Goal: Transaction & Acquisition: Purchase product/service

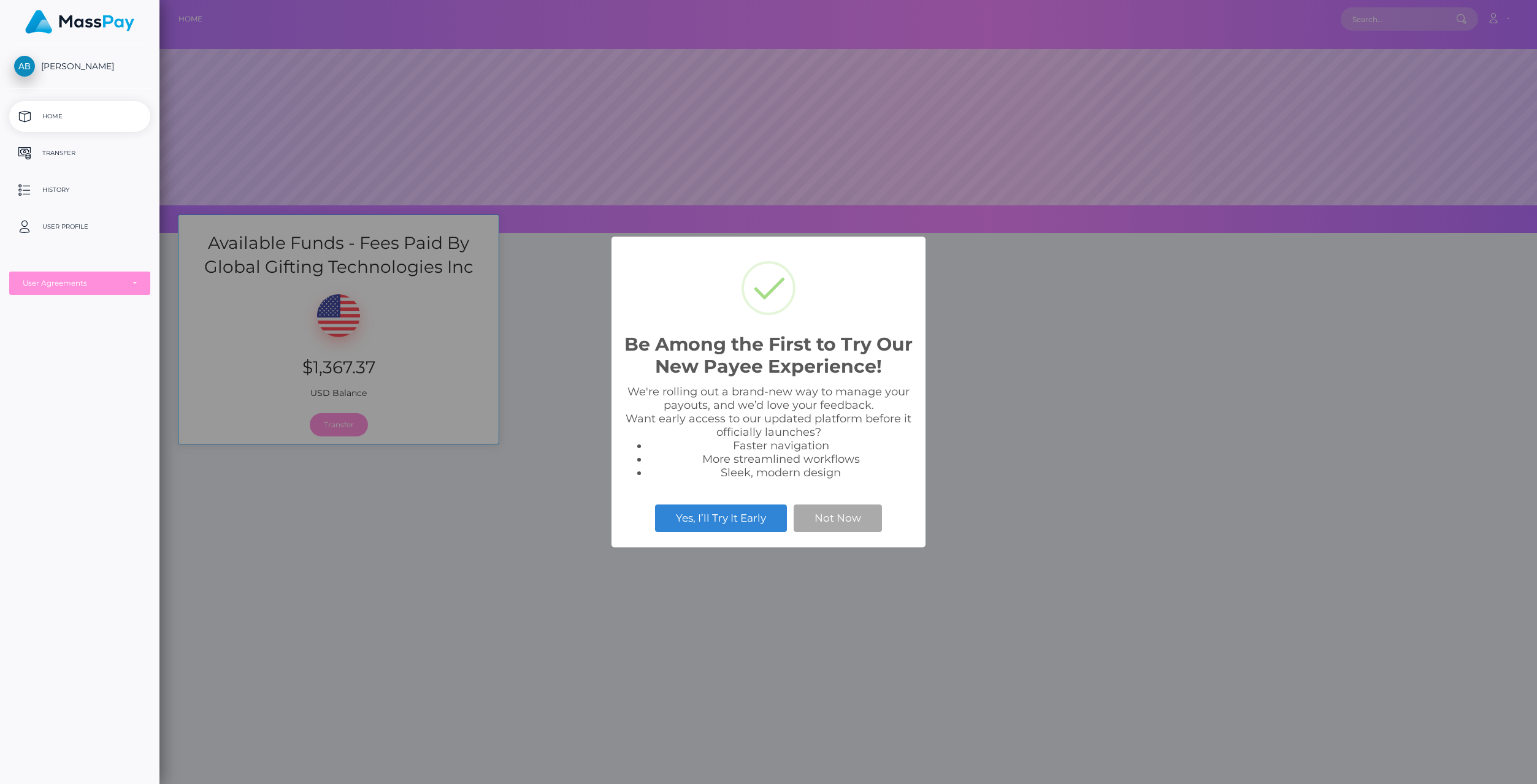
scroll to position [233, 1378]
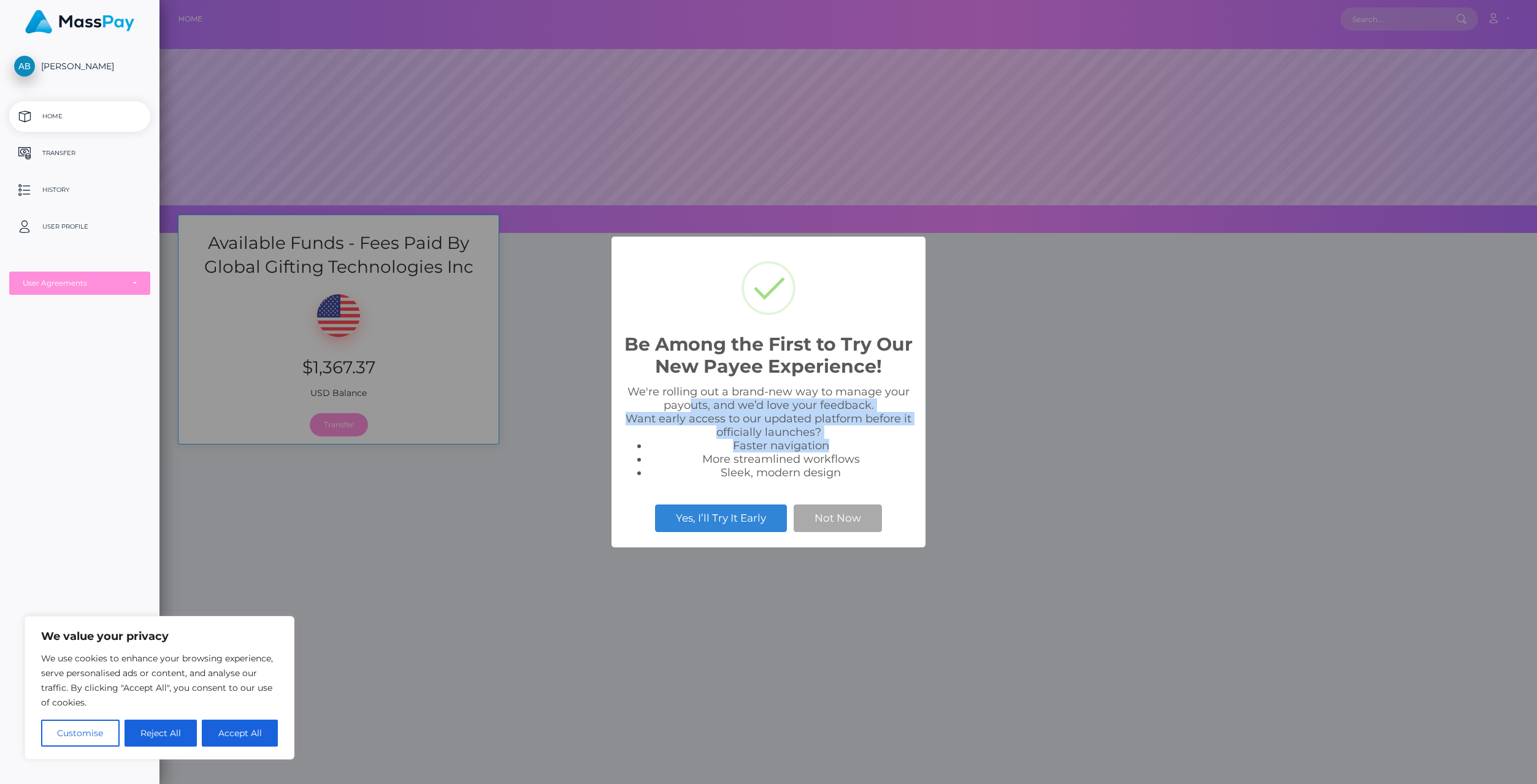
drag, startPoint x: 801, startPoint y: 408, endPoint x: 854, endPoint y: 442, distance: 63.0
click at [854, 442] on div "We're rolling out a brand-new way to manage your payouts, and we’d love your fe…" at bounding box center [768, 432] width 289 height 94
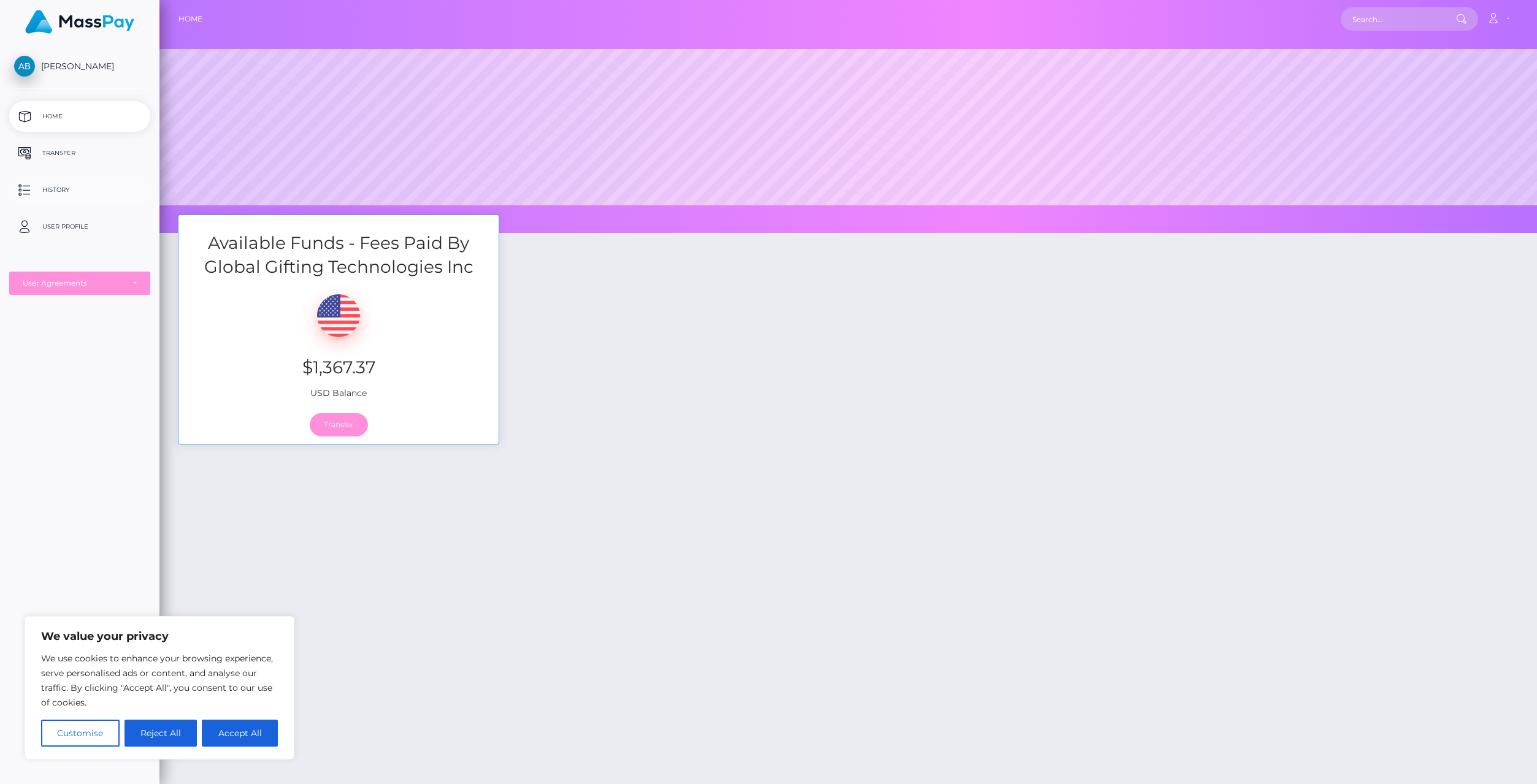
click at [57, 187] on p "History" at bounding box center [79, 190] width 132 height 19
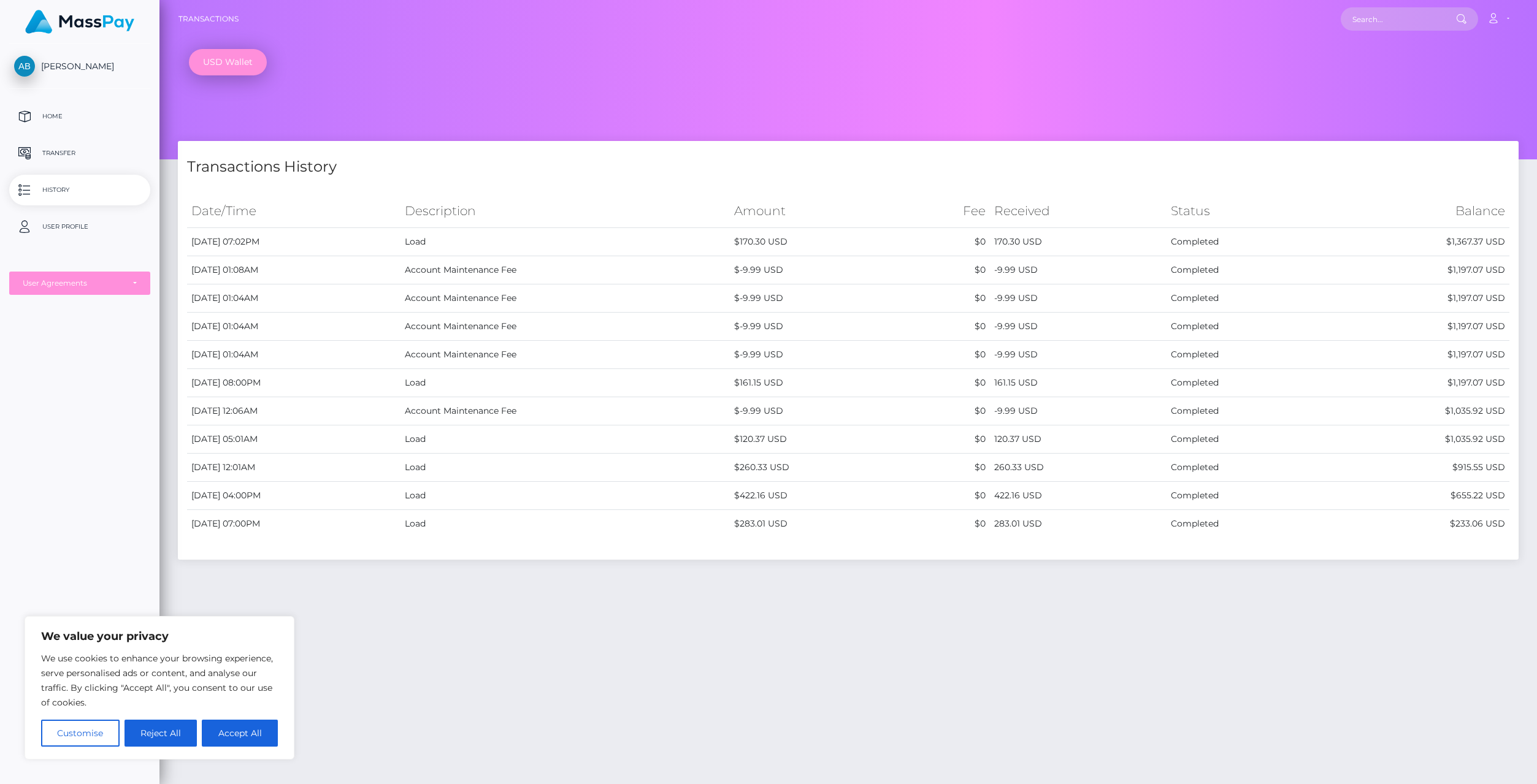
drag, startPoint x: 254, startPoint y: 249, endPoint x: 294, endPoint y: 245, distance: 40.2
click at [294, 245] on td "[DATE] 07:02PM" at bounding box center [294, 242] width 213 height 28
click at [57, 118] on p "Home" at bounding box center [79, 116] width 132 height 19
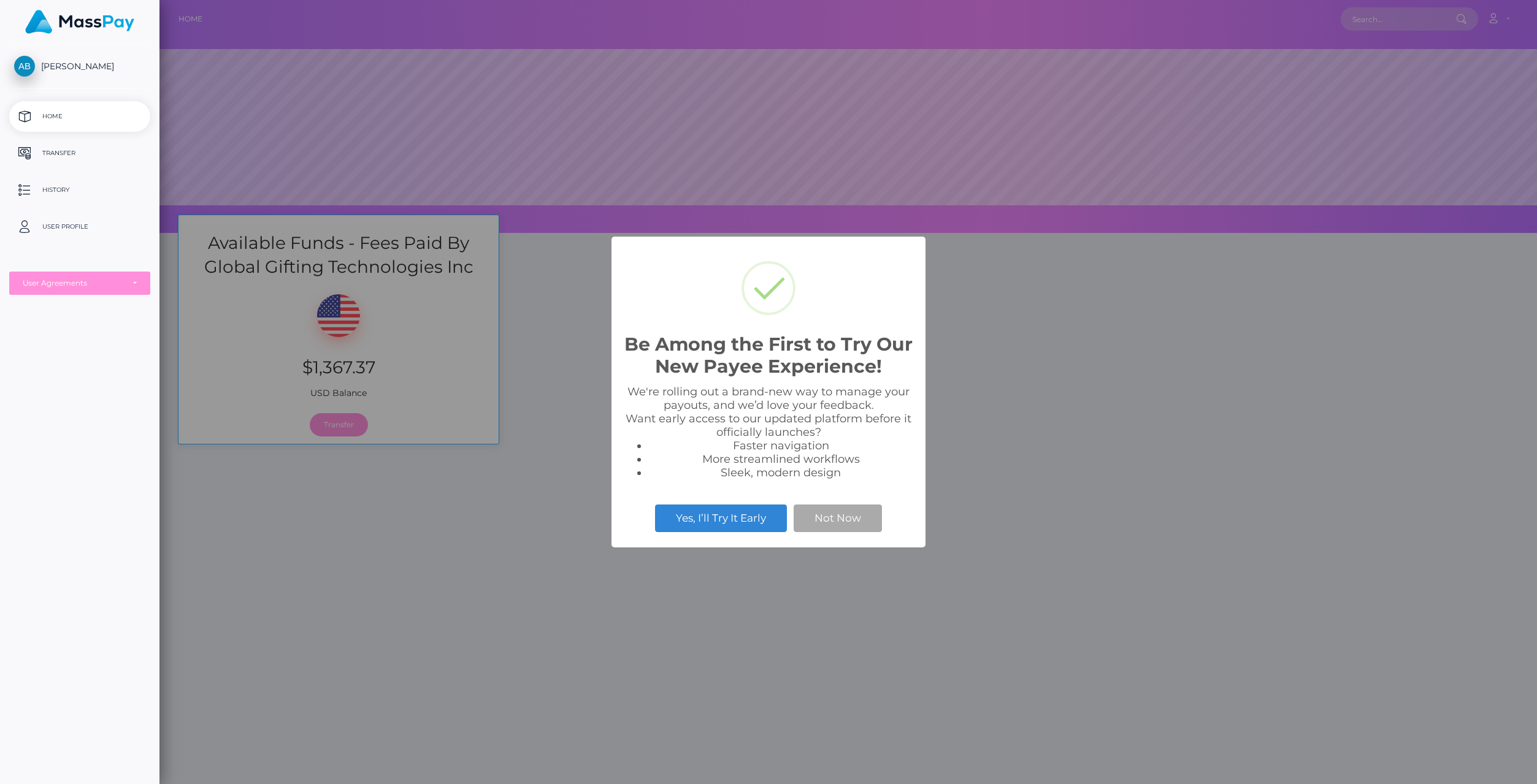
scroll to position [233, 1378]
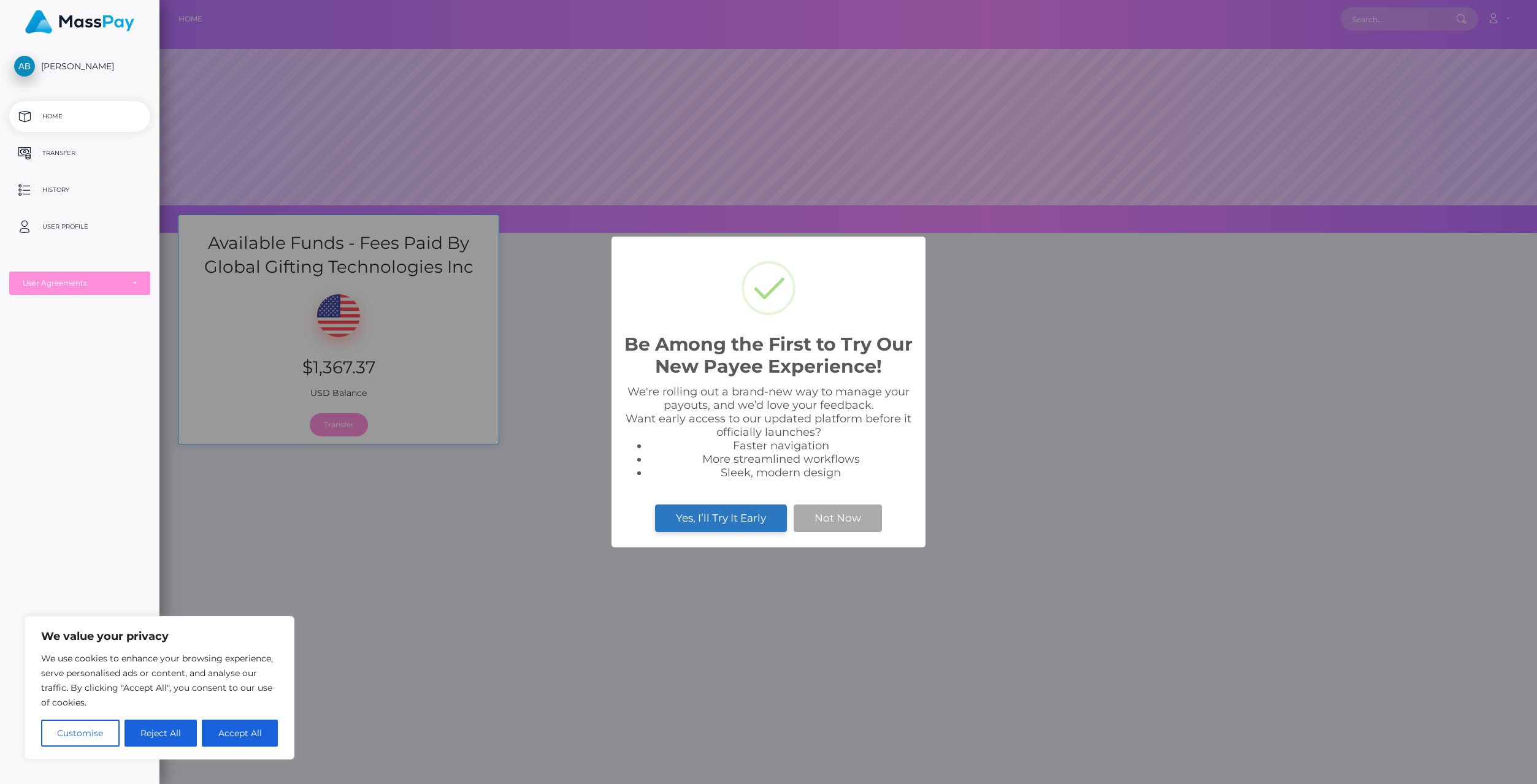
click at [703, 526] on button "Yes, I’ll Try It Early" at bounding box center [720, 518] width 132 height 27
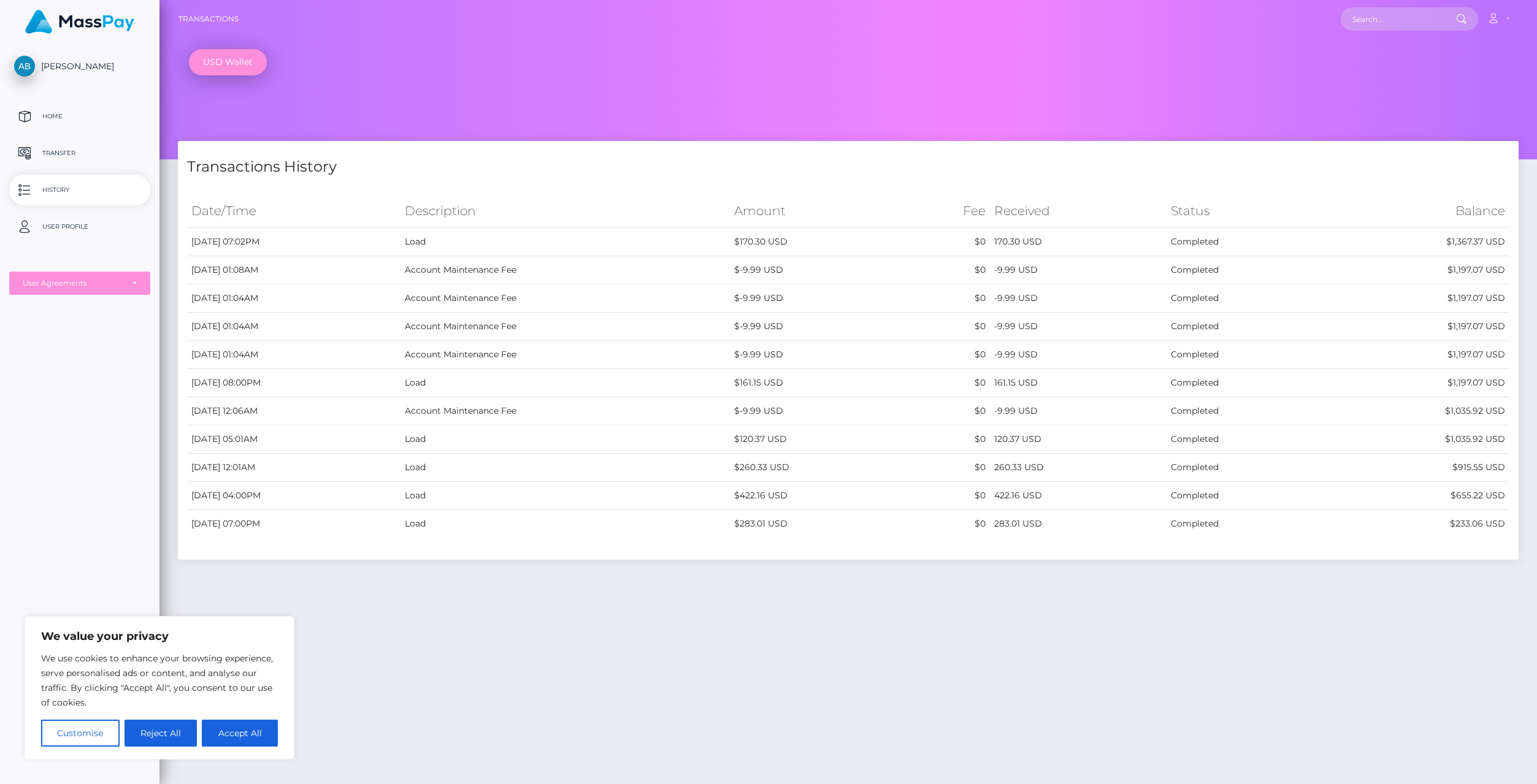
click at [42, 117] on p "Home" at bounding box center [79, 116] width 132 height 19
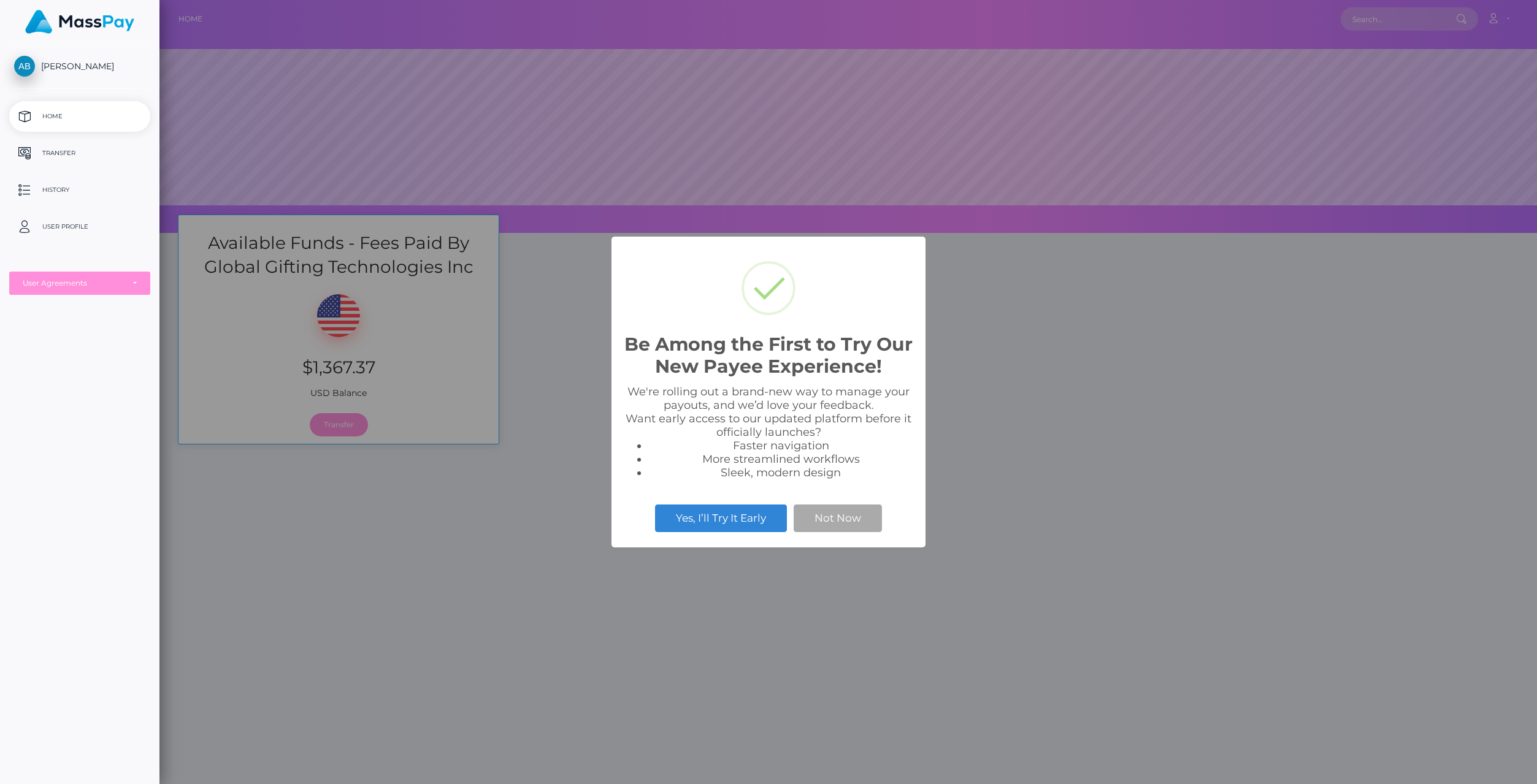
scroll to position [233, 1378]
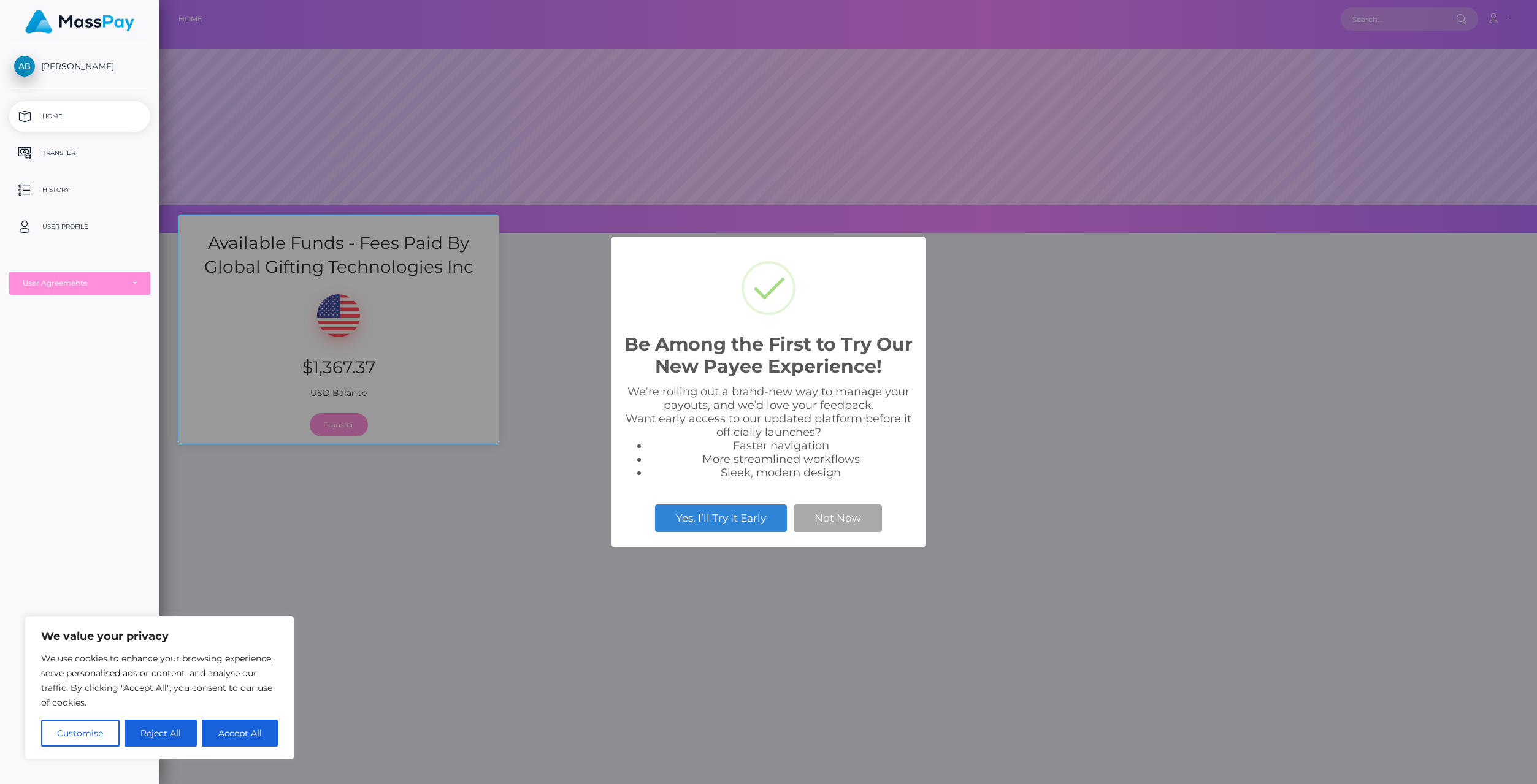
click at [348, 425] on div "Be Among the First to Try Our New Payee Experience! × We're rolling out a brand…" at bounding box center [768, 392] width 1537 height 784
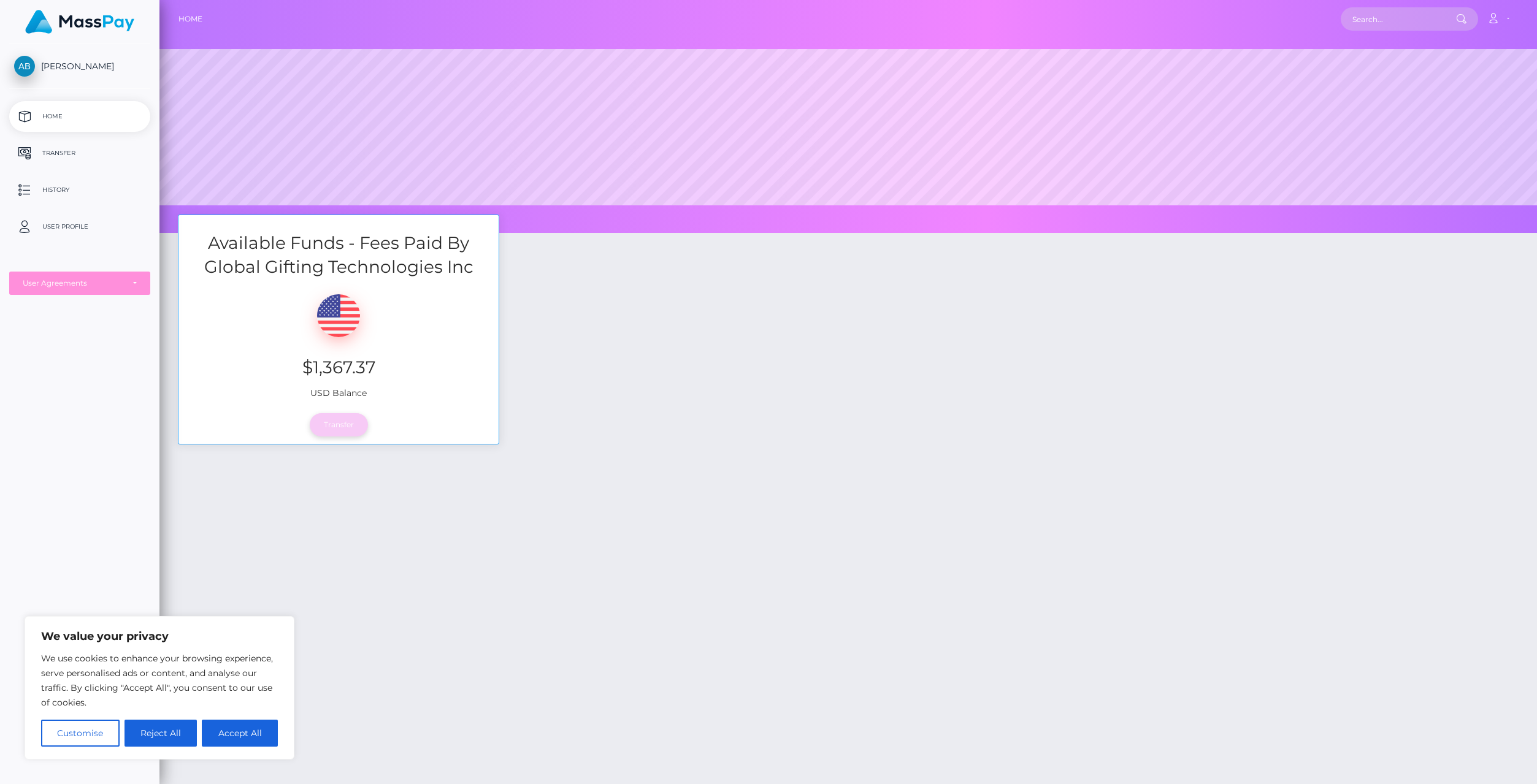
click at [333, 425] on link "Transfer" at bounding box center [339, 425] width 58 height 23
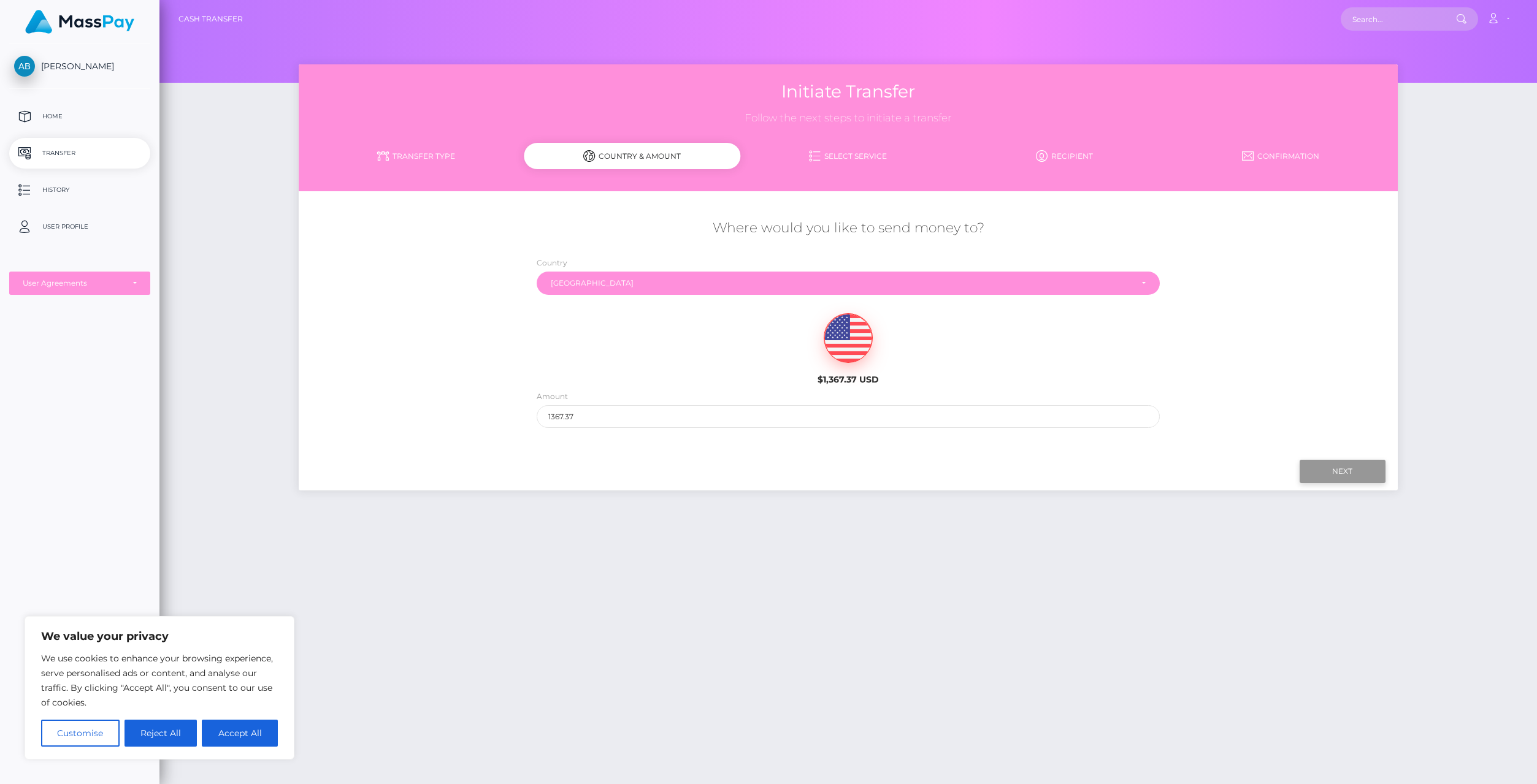
click at [1346, 476] on input "Next" at bounding box center [1342, 472] width 86 height 23
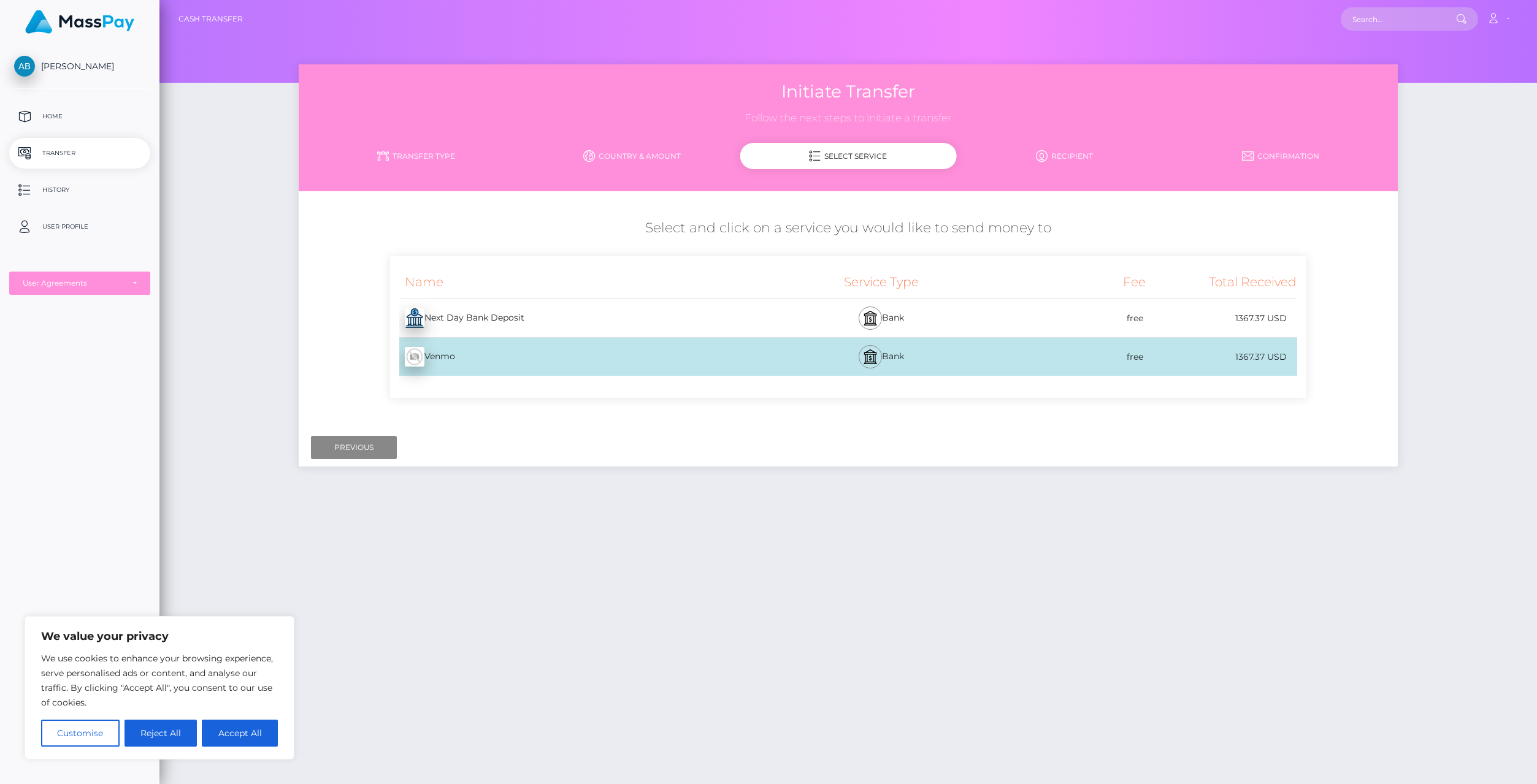
click at [652, 320] on div "Next Day Bank Deposit - USD" at bounding box center [579, 318] width 378 height 35
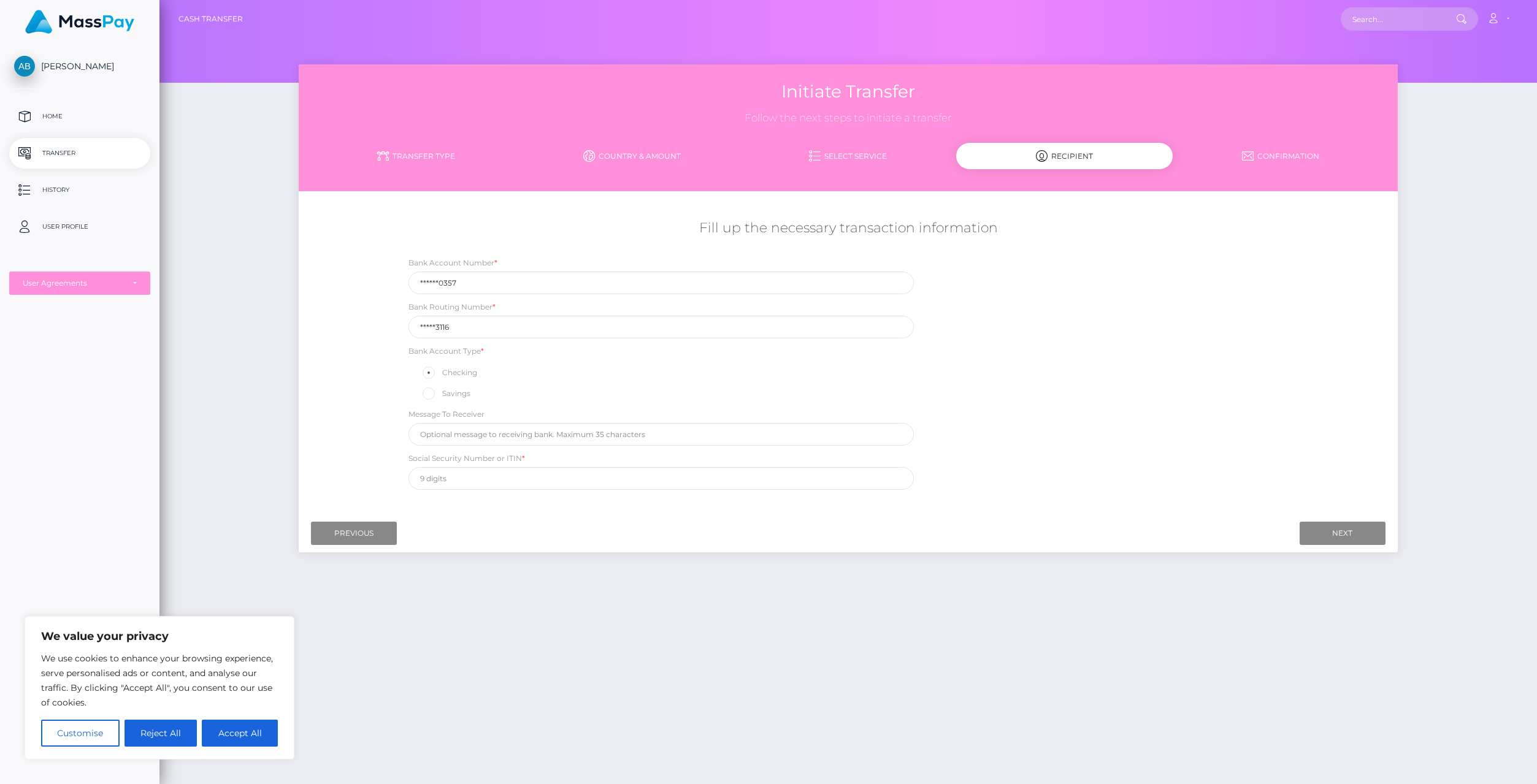
click at [522, 462] on label "Social Security Number or ITIN *" at bounding box center [467, 459] width 116 height 11
click at [516, 461] on label "Social Security Number or ITIN *" at bounding box center [467, 459] width 116 height 11
click at [1338, 538] on input "Next" at bounding box center [1342, 533] width 86 height 23
click at [460, 484] on input "text" at bounding box center [661, 479] width 505 height 23
type input "624464477"
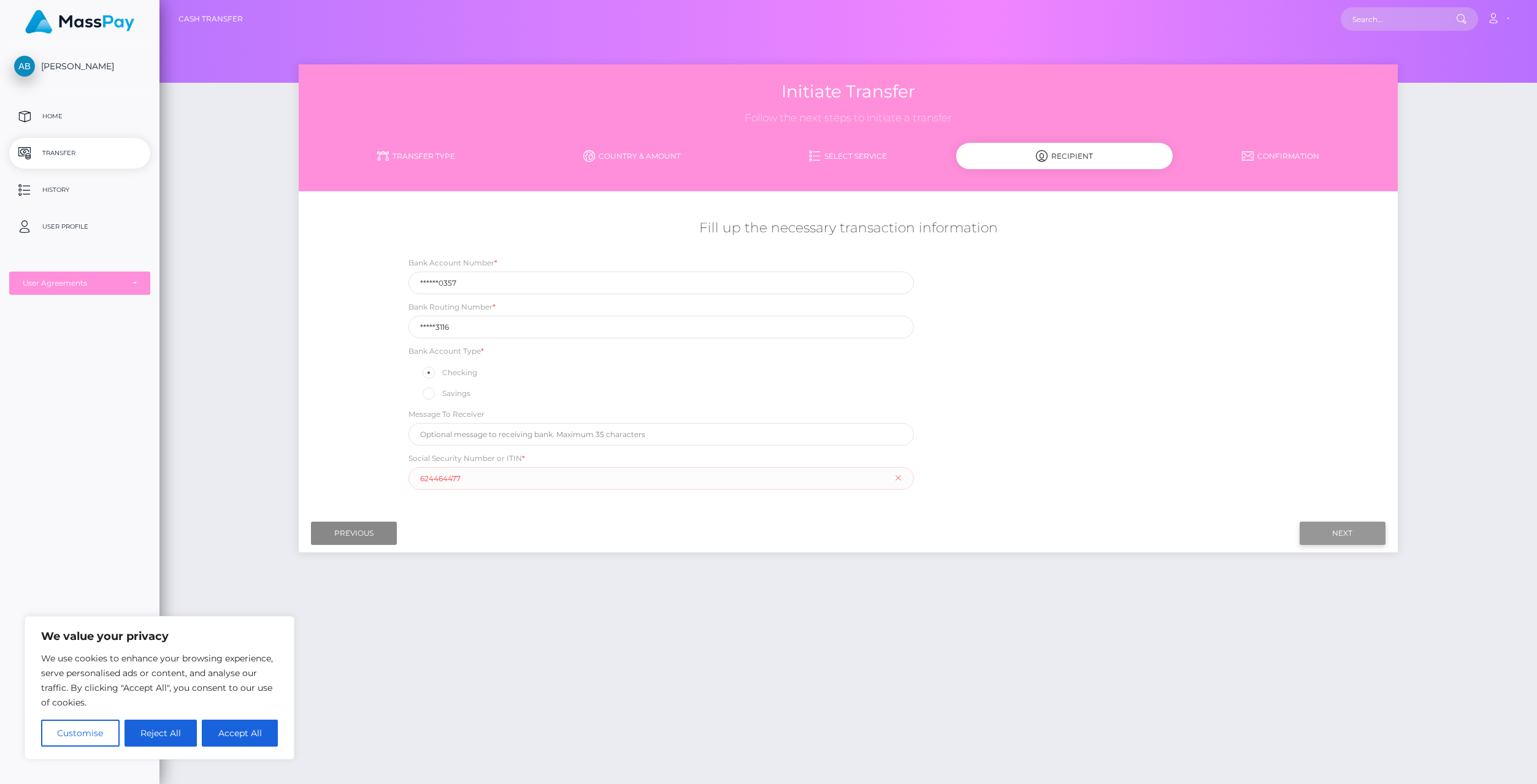
click at [1325, 539] on input "Next" at bounding box center [1342, 533] width 86 height 23
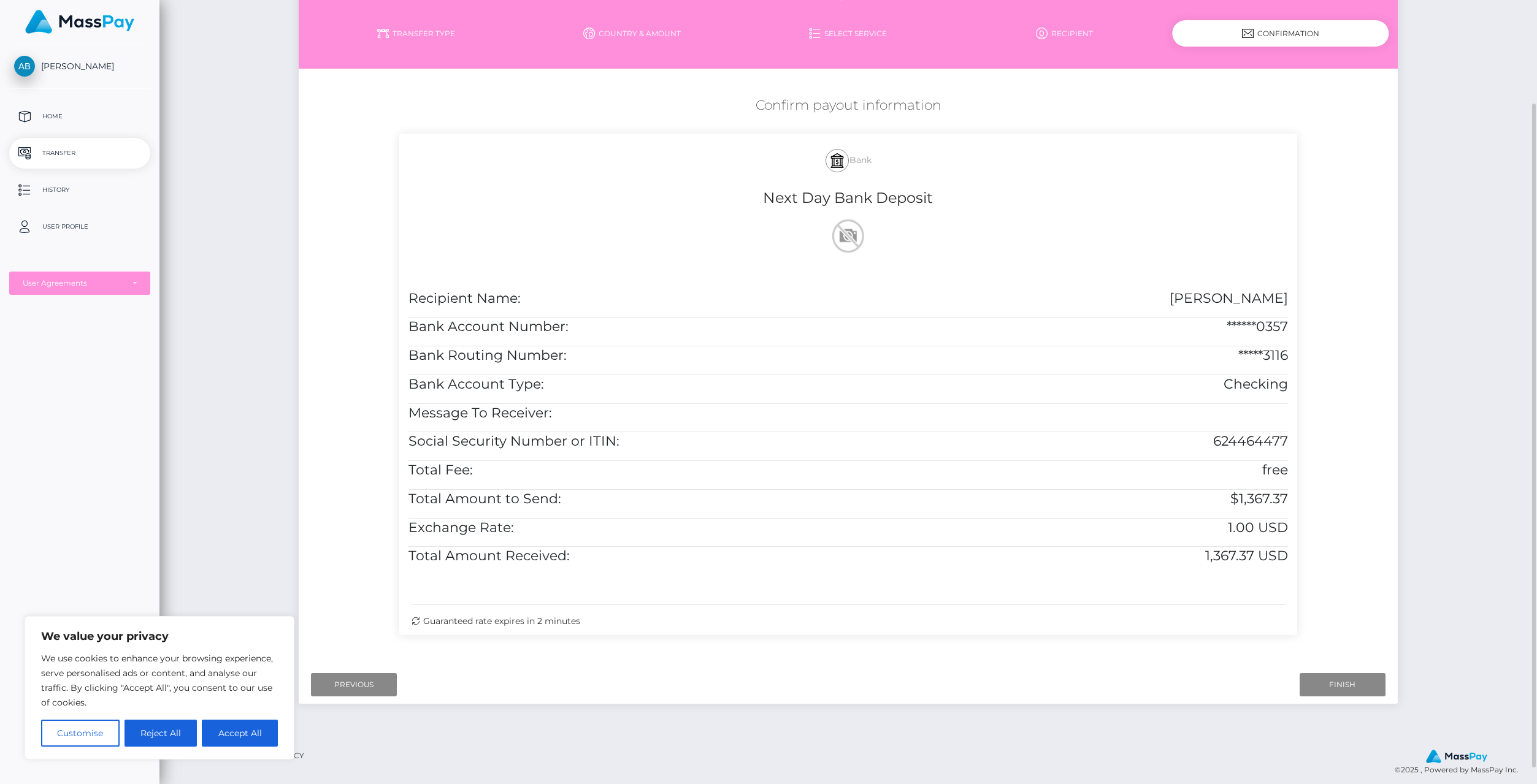
scroll to position [141, 0]
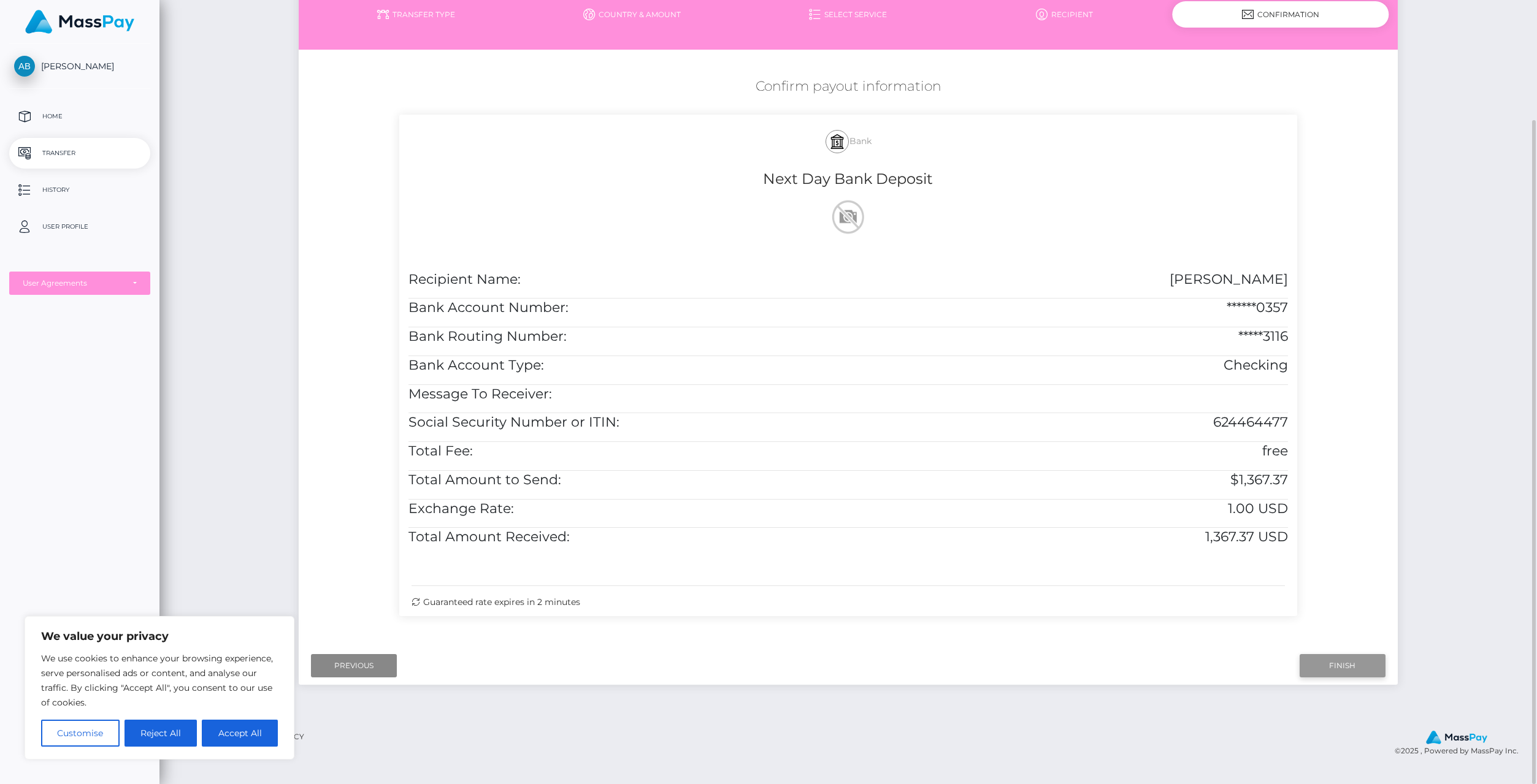
click at [1334, 677] on input "Finish" at bounding box center [1342, 665] width 86 height 23
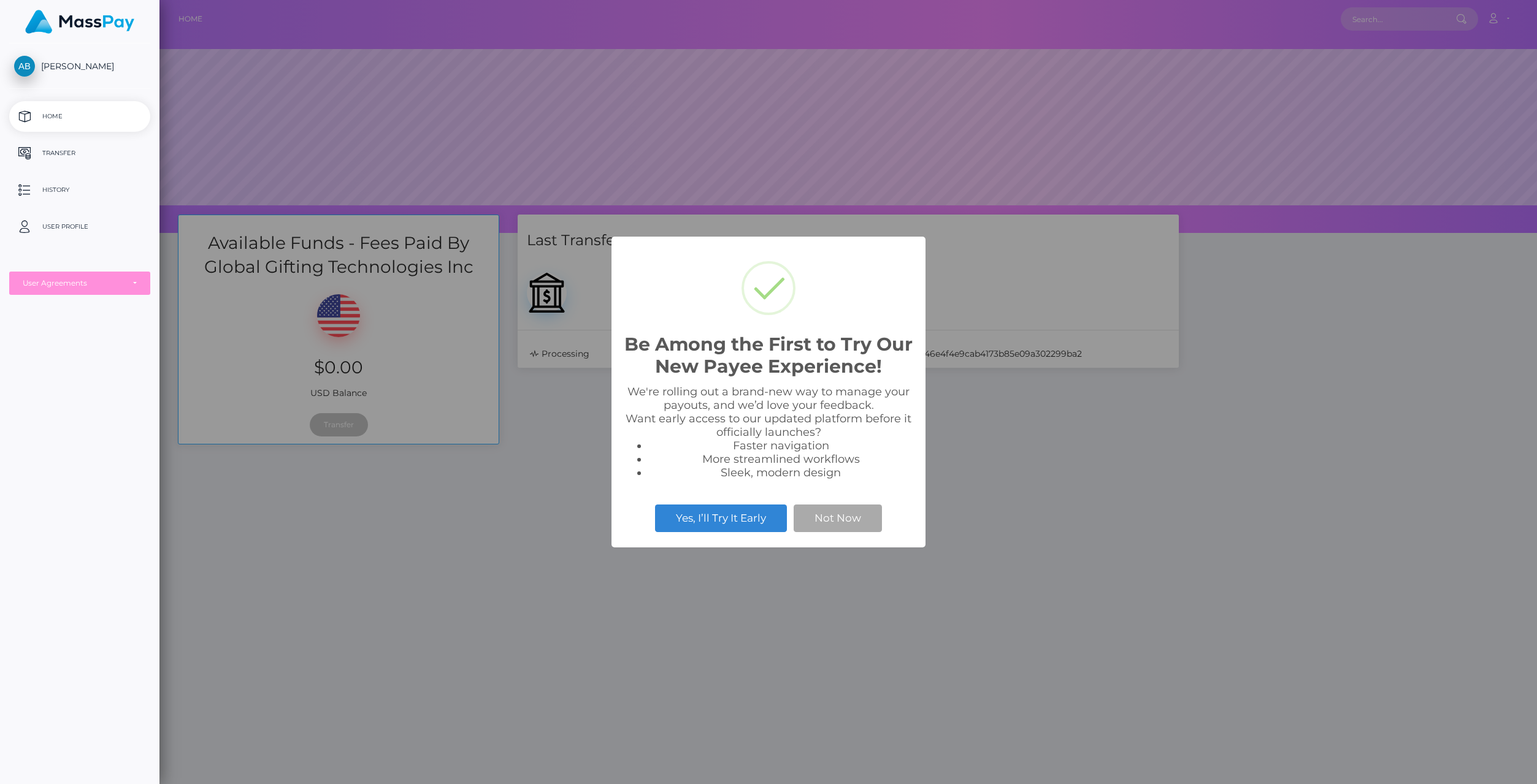
scroll to position [233, 1378]
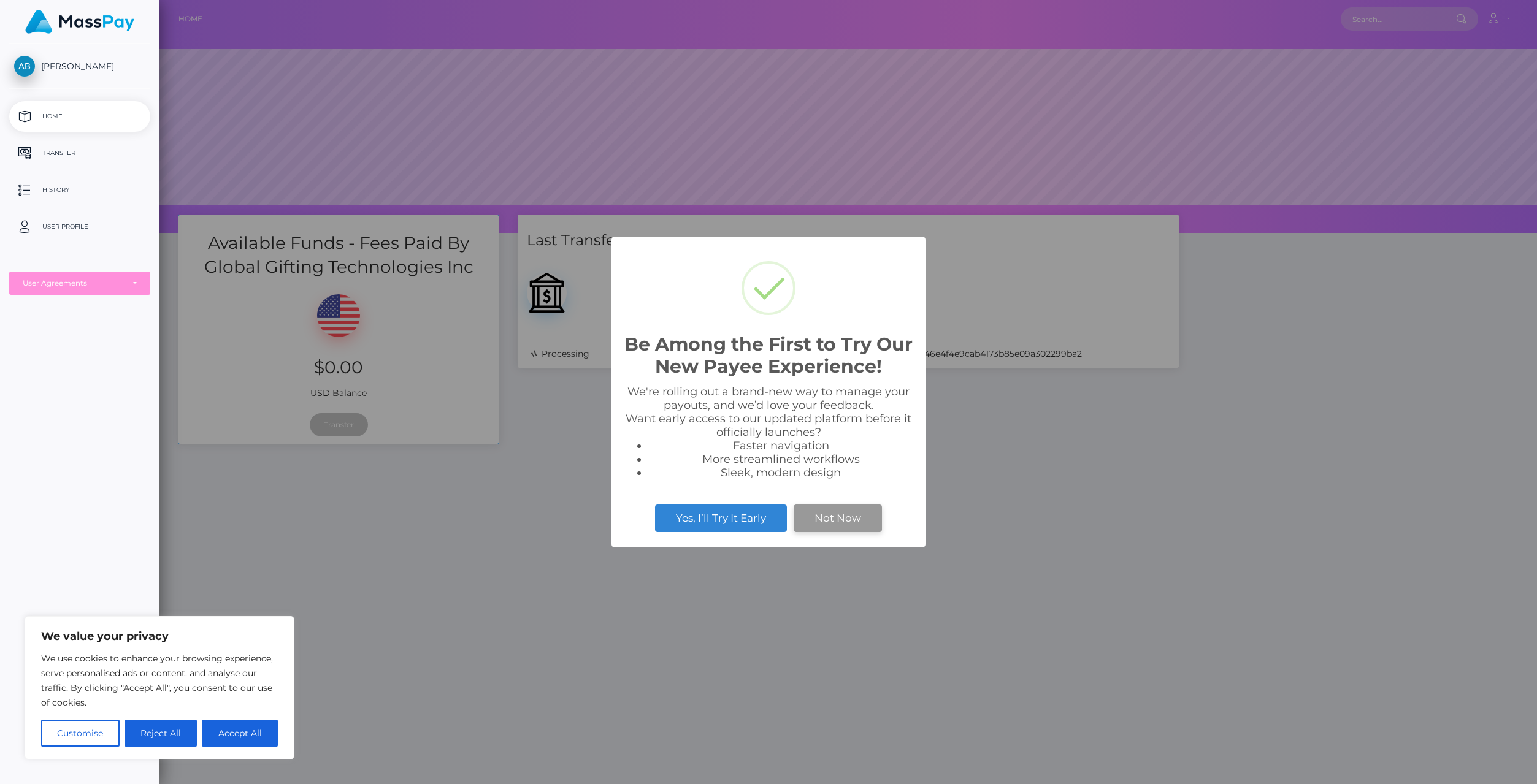
click at [847, 524] on button "Not Now" at bounding box center [838, 518] width 88 height 27
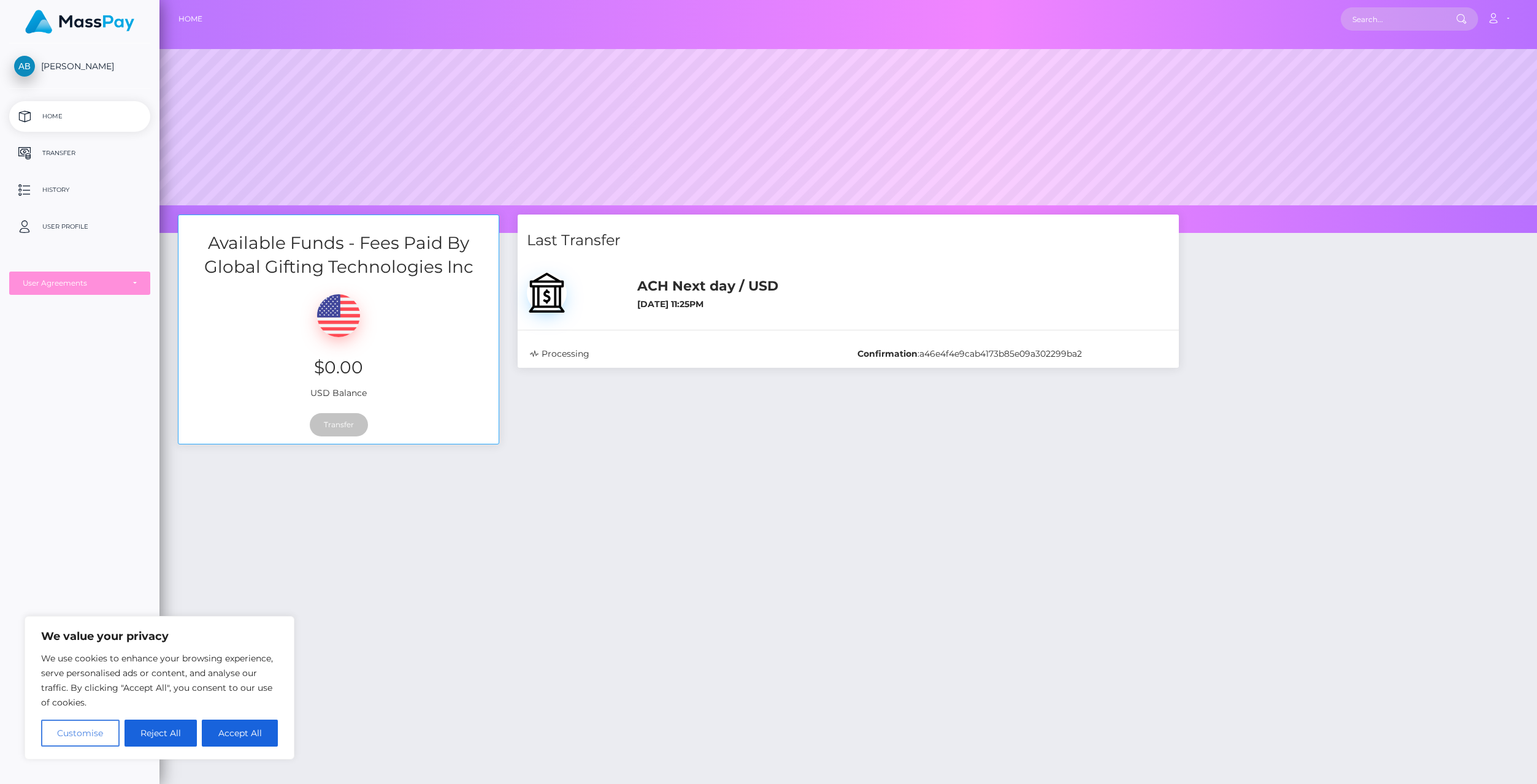
click at [83, 738] on button "Customise" at bounding box center [80, 733] width 78 height 27
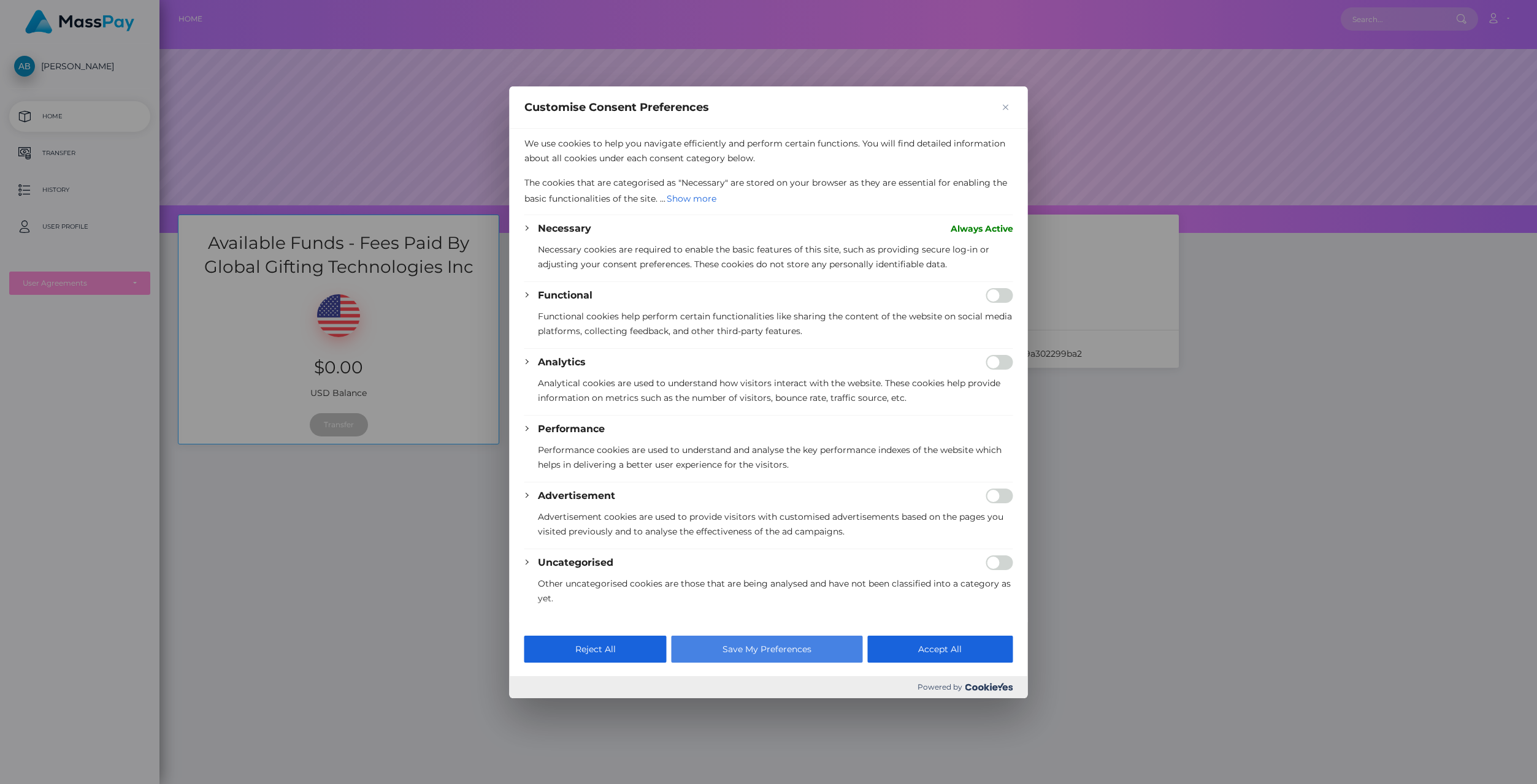
click at [748, 653] on button "Save My Preferences" at bounding box center [767, 649] width 191 height 27
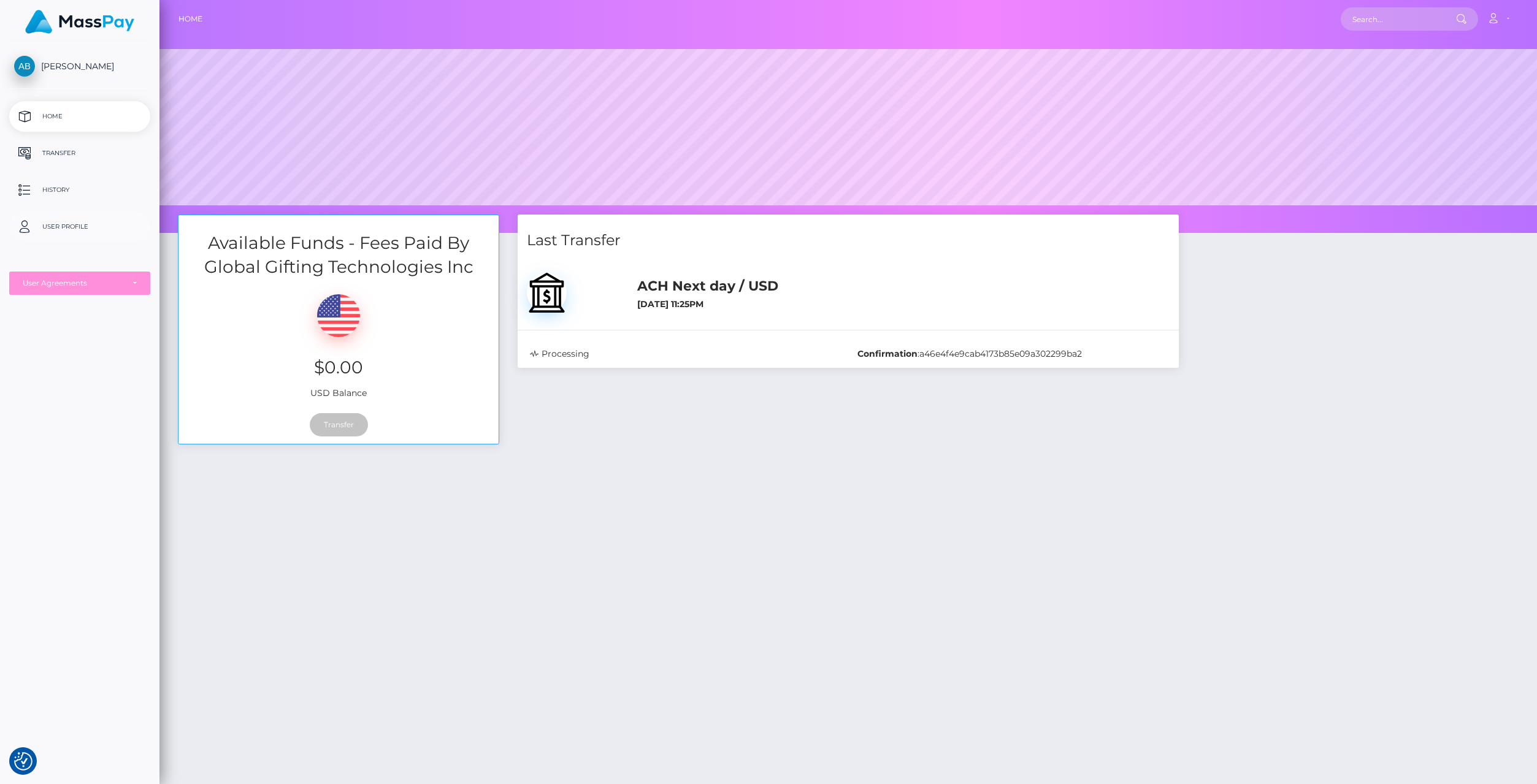
click at [46, 226] on p "User Profile" at bounding box center [79, 227] width 132 height 19
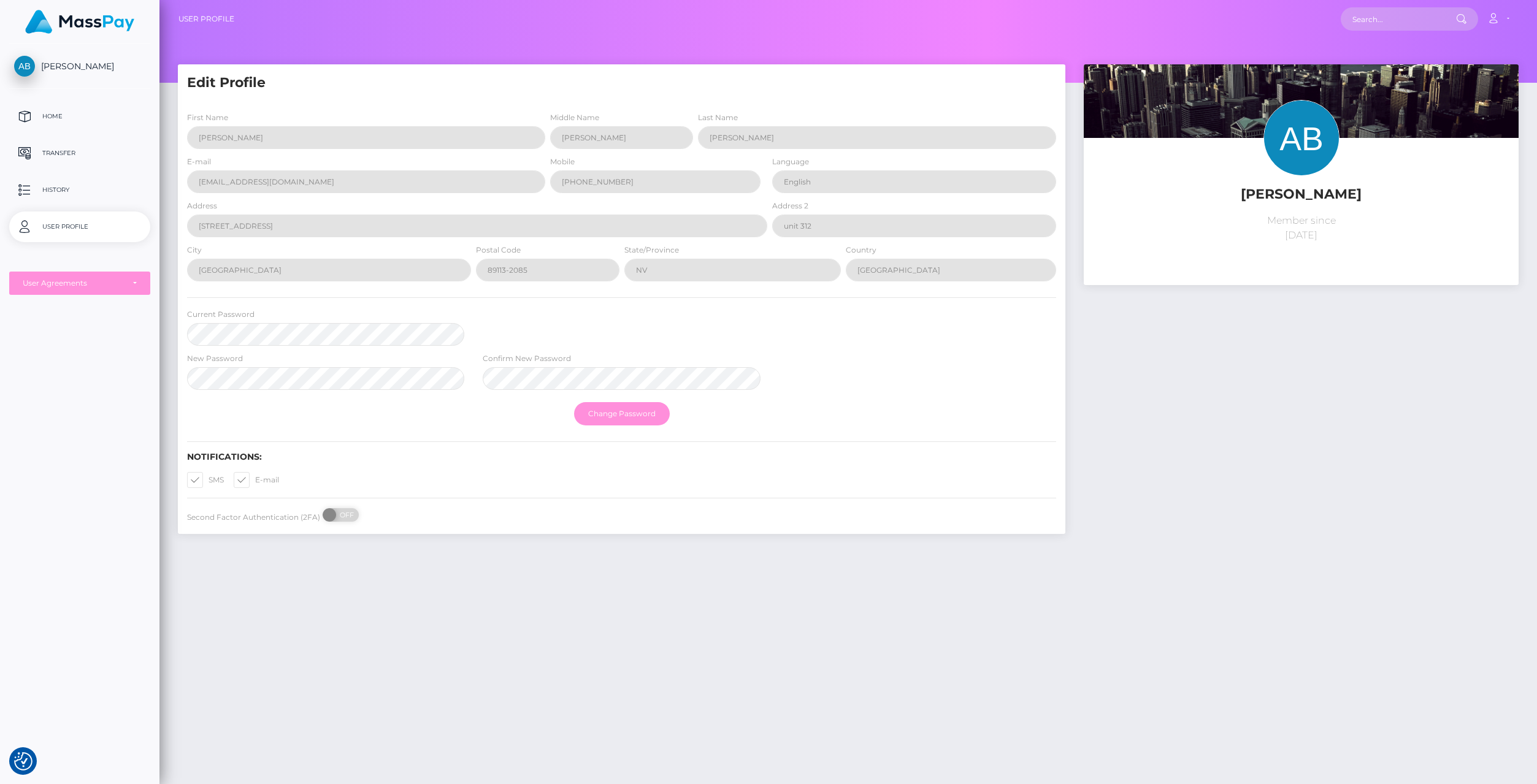
click at [203, 82] on h5 "Edit Profile" at bounding box center [622, 83] width 869 height 19
drag, startPoint x: 262, startPoint y: 212, endPoint x: 258, endPoint y: 220, distance: 8.9
click at [261, 213] on div "Address 7119 s durango dr" at bounding box center [477, 218] width 580 height 38
click at [74, 297] on div "AMY LEIGH BERGAM Home Transfer History User Profile MassPay Card - USD MassPay" at bounding box center [79, 413] width 159 height 738
click at [74, 289] on div "User Agreements" at bounding box center [79, 283] width 141 height 23
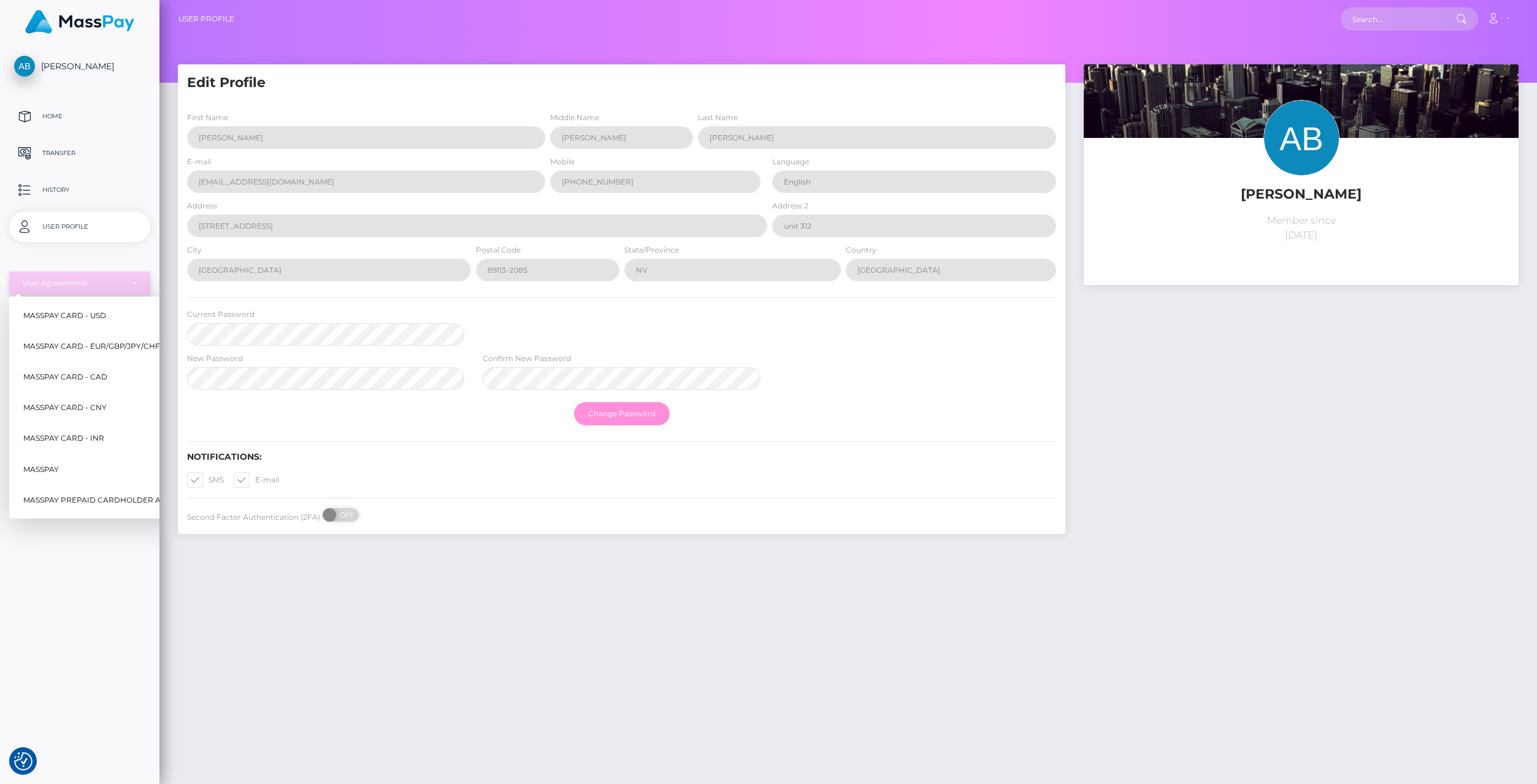
click at [70, 279] on div "User Agreements" at bounding box center [73, 283] width 101 height 10
drag, startPoint x: 1331, startPoint y: 236, endPoint x: 1431, endPoint y: 211, distance: 103.1
click at [1415, 235] on p "Member since October 3, 2024" at bounding box center [1301, 228] width 417 height 29
click at [345, 202] on div "Address [STREET_ADDRESS]" at bounding box center [477, 218] width 580 height 38
click at [40, 318] on div "[PERSON_NAME] Home Transfer History User Profile MassPay Card - USD MassPay" at bounding box center [768, 392] width 1537 height 784
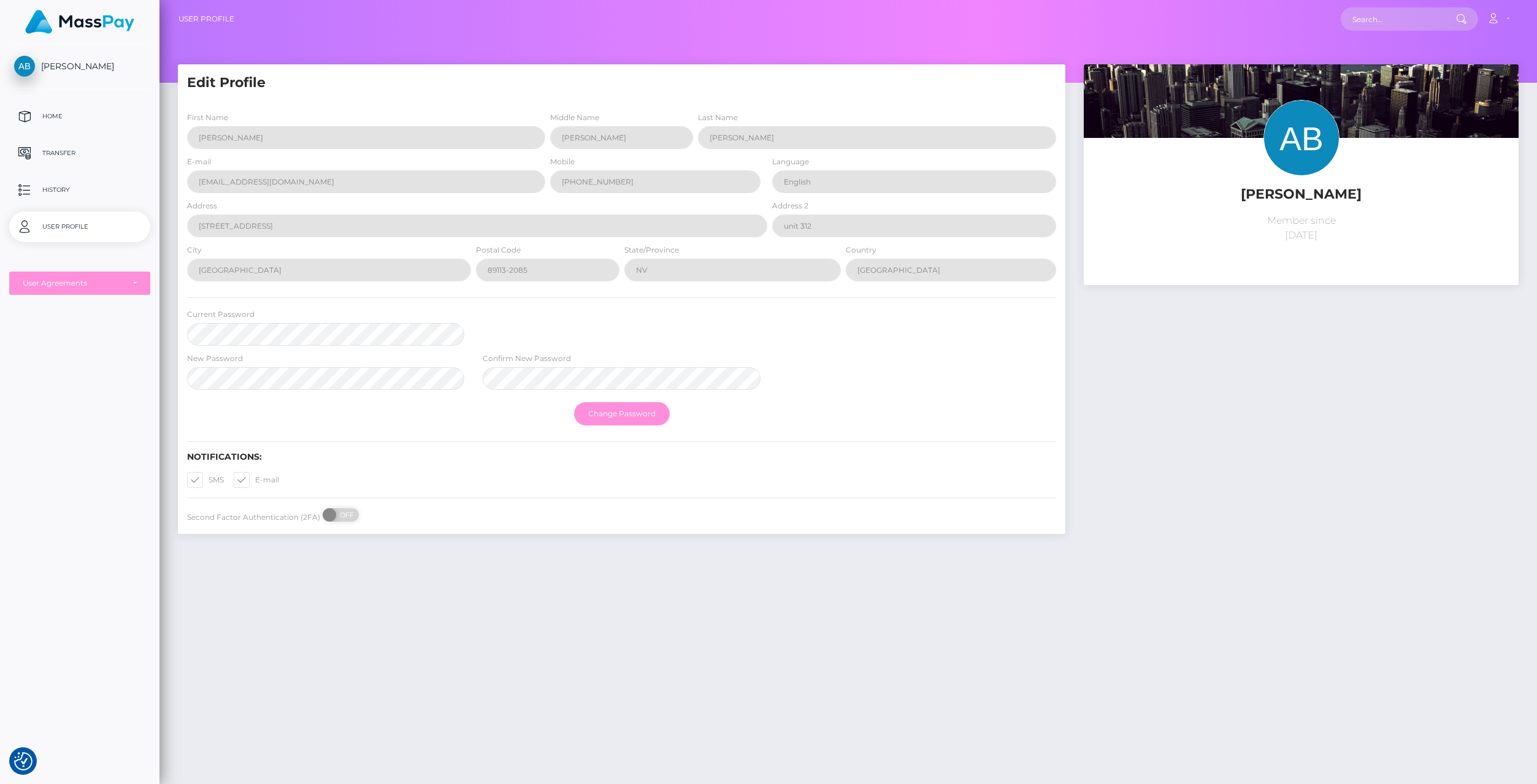
click at [62, 65] on span "[PERSON_NAME]" at bounding box center [79, 66] width 141 height 11
